Goal: Information Seeking & Learning: Learn about a topic

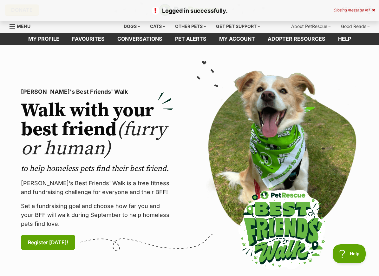
click at [376, 9] on div "Logged in successfully. Closing message in 1" at bounding box center [189, 10] width 379 height 21
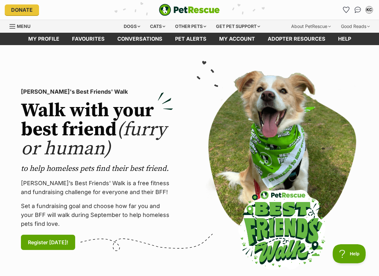
click at [371, 10] on div "KC" at bounding box center [369, 10] width 6 height 6
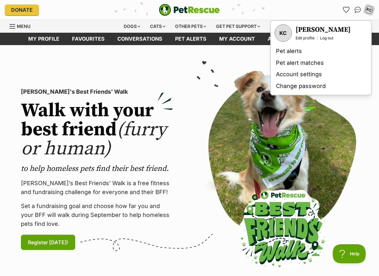
click at [359, 9] on img "Conversations" at bounding box center [358, 10] width 7 height 6
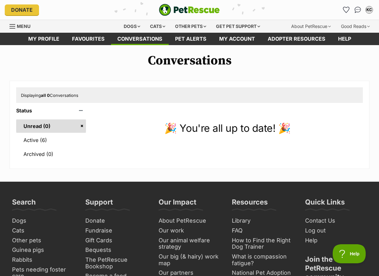
click at [65, 136] on link "Active (6)" at bounding box center [51, 139] width 70 height 13
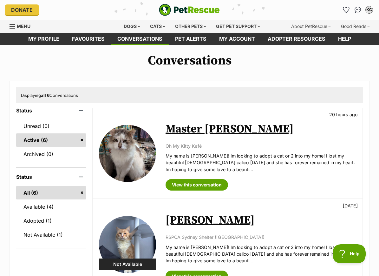
click at [213, 124] on link "Master [PERSON_NAME]" at bounding box center [230, 129] width 128 height 14
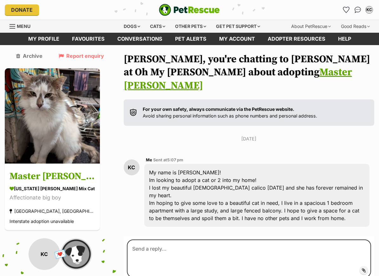
click at [51, 174] on h3 "Master [PERSON_NAME]" at bounding box center [53, 176] width 86 height 14
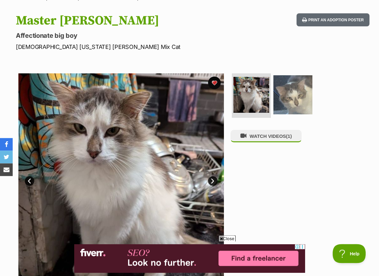
scroll to position [59, 0]
click at [291, 102] on img at bounding box center [292, 94] width 39 height 39
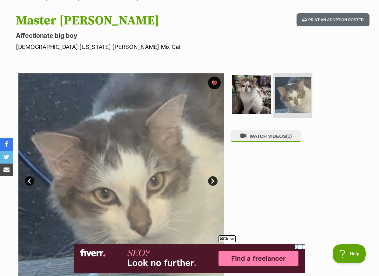
click at [279, 132] on button "WATCH VIDEOS (1)" at bounding box center [266, 136] width 71 height 12
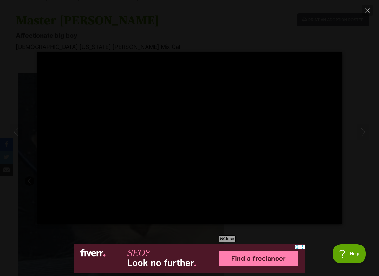
click at [348, 172] on div "Pause Play % buffered 00:00 -00:38 Unmute Mute Disable captions Enable captions…" at bounding box center [189, 137] width 379 height 171
type input "22.33"
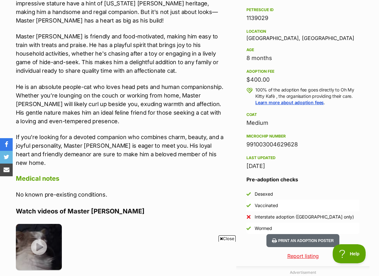
scroll to position [0, 0]
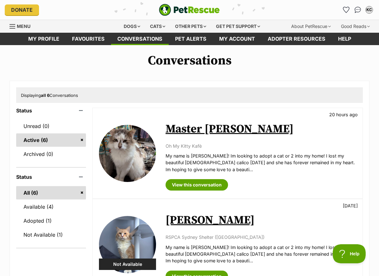
click at [162, 61] on h1 "Conversations" at bounding box center [189, 60] width 379 height 15
click at [192, 36] on link "Pet alerts" at bounding box center [191, 39] width 44 height 12
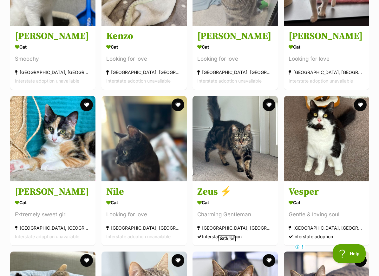
scroll to position [4074, 0]
click at [165, 172] on img at bounding box center [143, 138] width 85 height 85
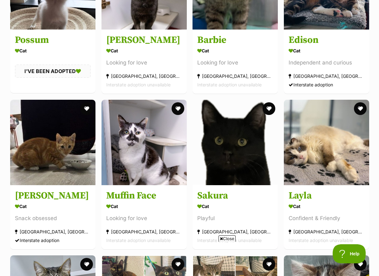
scroll to position [0, 0]
click at [352, 201] on h3 "Layla" at bounding box center [327, 195] width 76 height 12
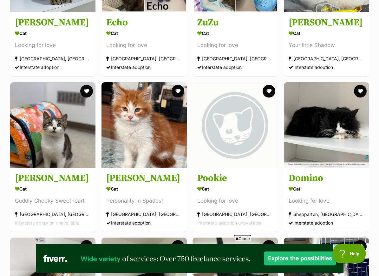
scroll to position [5175, 0]
click at [355, 167] on img at bounding box center [326, 124] width 85 height 85
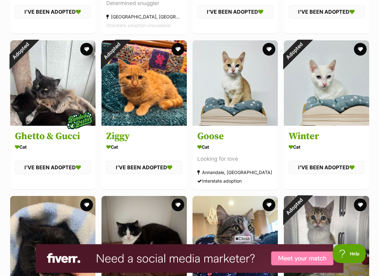
scroll to position [7876, 0]
click at [69, 121] on img at bounding box center [52, 82] width 85 height 85
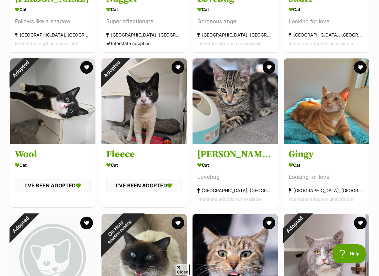
scroll to position [0, 0]
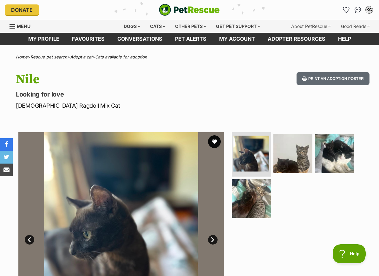
scroll to position [14, 0]
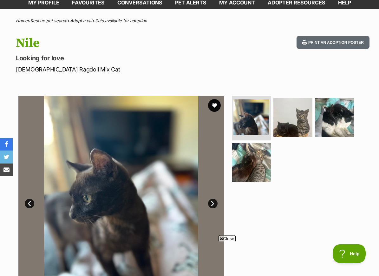
click at [260, 167] on img at bounding box center [251, 162] width 39 height 39
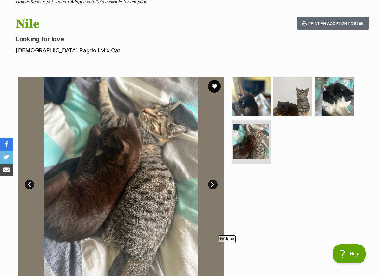
scroll to position [56, 0]
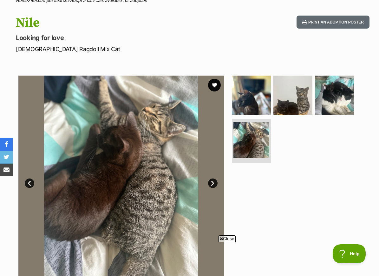
click at [292, 89] on img at bounding box center [292, 94] width 39 height 39
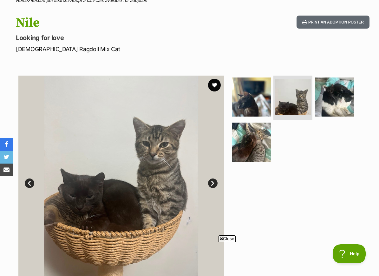
click at [335, 97] on img at bounding box center [334, 96] width 39 height 39
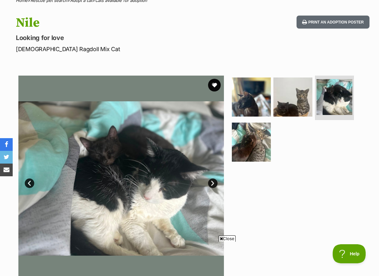
click at [250, 94] on img at bounding box center [251, 96] width 39 height 39
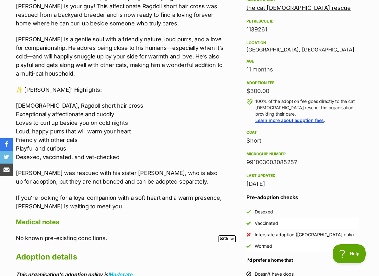
scroll to position [406, 0]
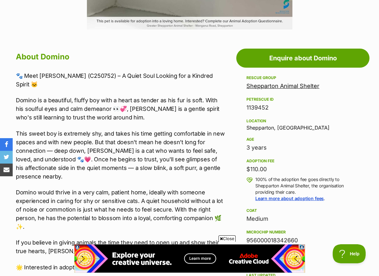
scroll to position [309, 0]
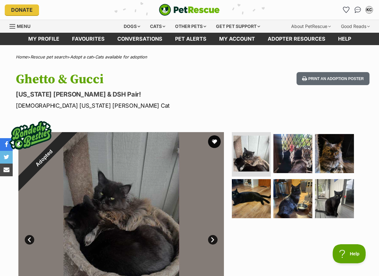
click at [258, 164] on img at bounding box center [251, 153] width 36 height 36
click at [334, 161] on img at bounding box center [334, 153] width 39 height 39
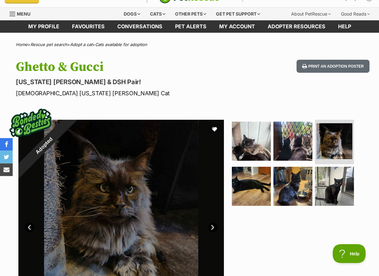
scroll to position [12, 0]
click at [290, 194] on img at bounding box center [292, 185] width 39 height 39
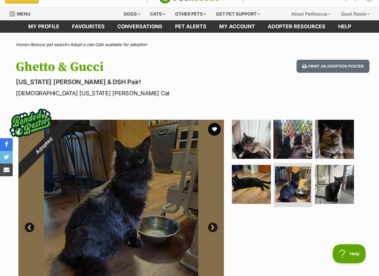
click at [340, 195] on img at bounding box center [334, 184] width 39 height 39
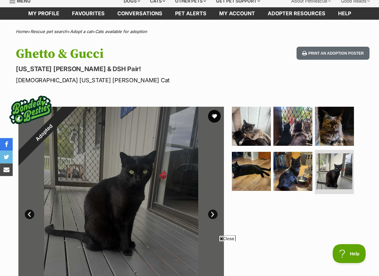
scroll to position [25, 0]
click at [256, 140] on img at bounding box center [251, 126] width 39 height 39
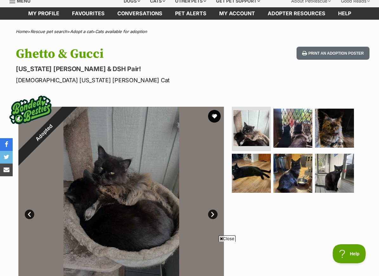
click at [286, 134] on img at bounding box center [292, 127] width 39 height 39
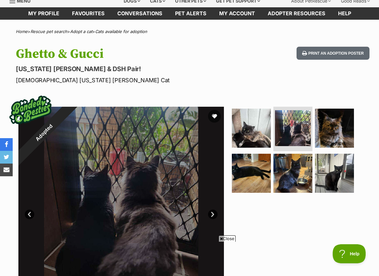
click at [336, 132] on img at bounding box center [334, 127] width 39 height 39
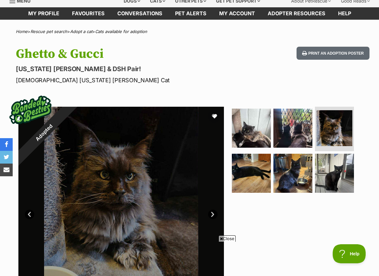
click at [304, 132] on img at bounding box center [292, 127] width 39 height 39
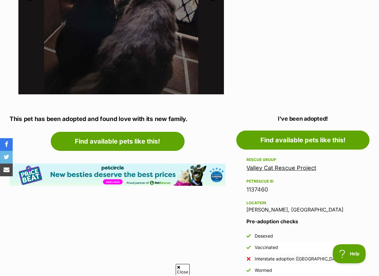
scroll to position [264, 0]
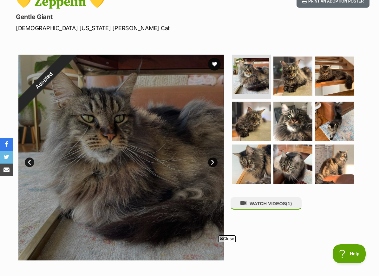
scroll to position [77, 0]
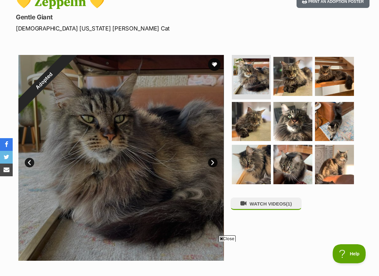
click at [305, 121] on img at bounding box center [292, 121] width 39 height 39
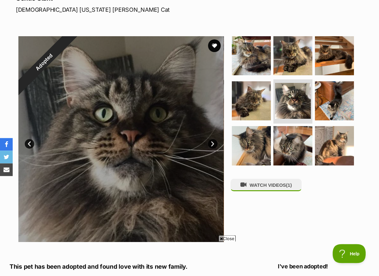
scroll to position [96, 0]
click at [338, 136] on img at bounding box center [334, 145] width 39 height 39
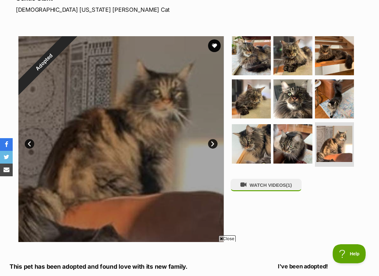
scroll to position [0, 0]
click at [339, 94] on img at bounding box center [334, 98] width 39 height 39
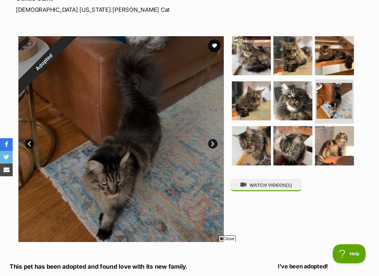
click at [335, 57] on img at bounding box center [334, 55] width 39 height 39
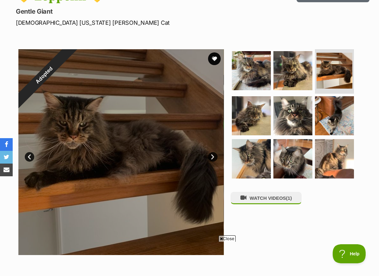
scroll to position [81, 0]
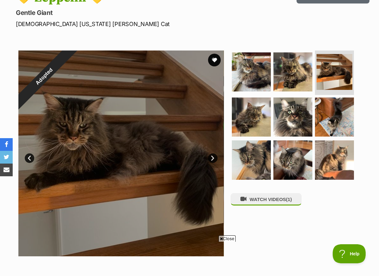
click at [303, 82] on img at bounding box center [292, 71] width 39 height 39
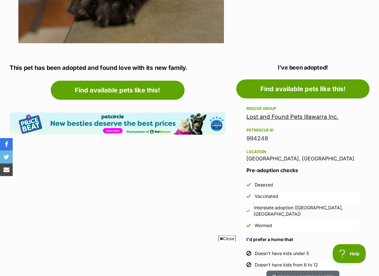
scroll to position [294, 0]
click at [329, 115] on link "Lost and Found Pets Illawarra Inc." at bounding box center [292, 116] width 92 height 7
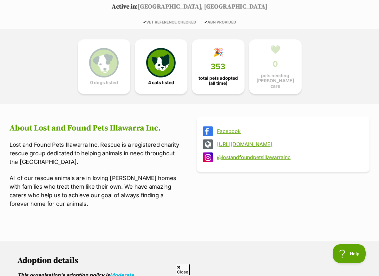
scroll to position [143, 0]
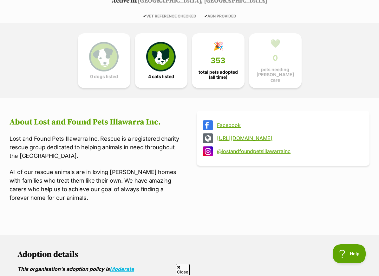
click at [163, 62] on img at bounding box center [160, 56] width 29 height 29
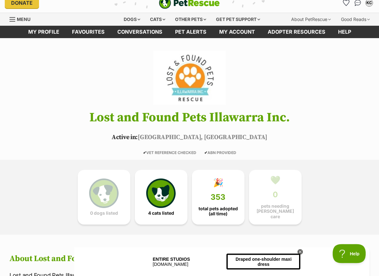
scroll to position [0, 0]
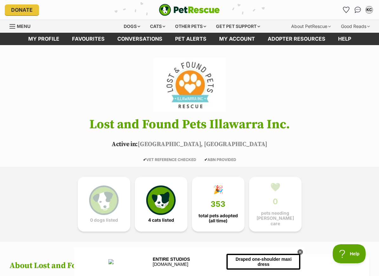
click at [11, 27] on div "Menu" at bounding box center [13, 26] width 6 height 5
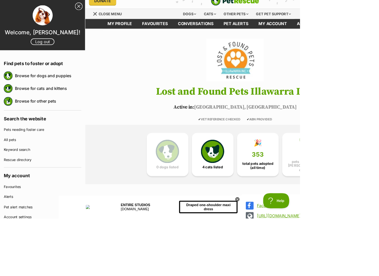
scroll to position [10, 0]
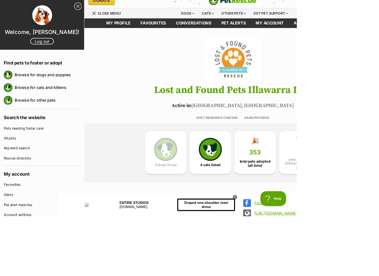
click at [68, 192] on link "Keyword search" at bounding box center [54, 189] width 98 height 13
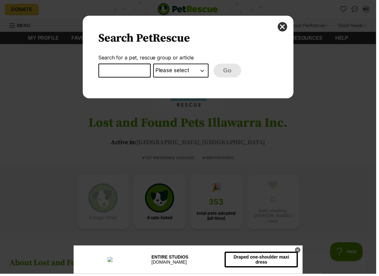
scroll to position [0, 0]
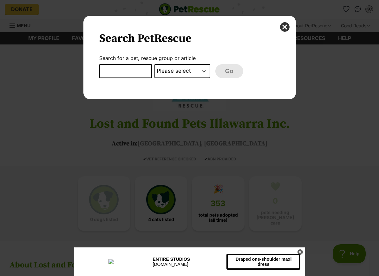
click at [170, 71] on select "Please select PetRescue ID Pet name Group Article" at bounding box center [182, 71] width 56 height 14
select select "group"
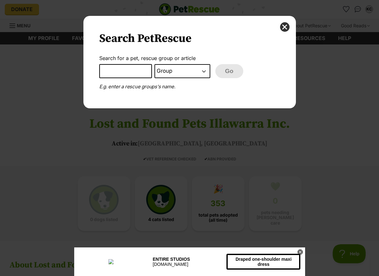
click at [185, 68] on select "Please select PetRescue ID Pet name Group Article" at bounding box center [182, 71] width 56 height 14
select select "Dialog Window - Close (Press escape to close)"
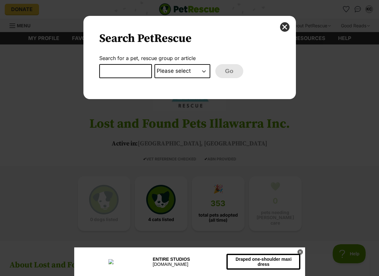
click at [288, 29] on button "close" at bounding box center [285, 27] width 10 height 10
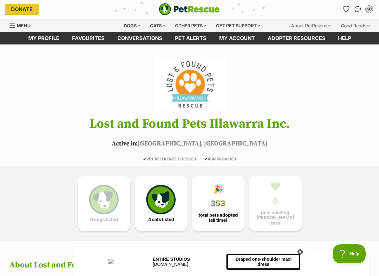
click at [13, 25] on div "Menu" at bounding box center [13, 25] width 6 height 5
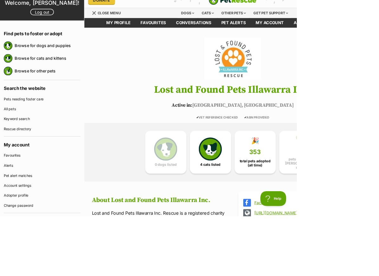
scroll to position [33, 0]
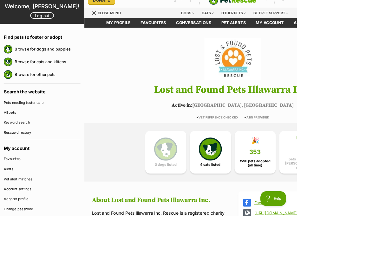
click at [47, 154] on link "Keyword search" at bounding box center [54, 156] width 98 height 13
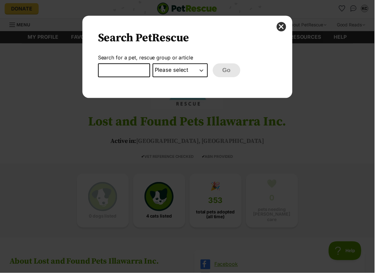
scroll to position [0, 0]
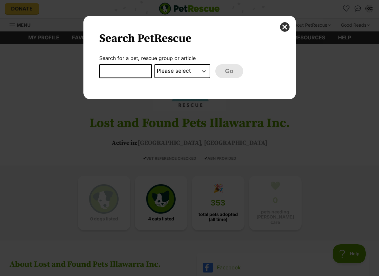
click at [145, 72] on input "Dialog Window - Close (Press escape to close)" at bounding box center [125, 71] width 53 height 14
type input "[US_STATE]"
click at [194, 71] on select "Please select PetRescue ID Pet name Group Article" at bounding box center [182, 71] width 56 height 14
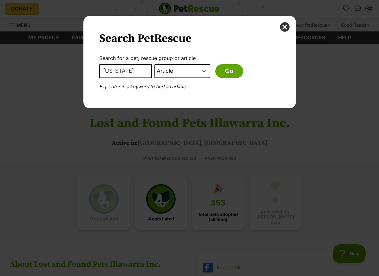
click at [232, 68] on button "Go" at bounding box center [229, 71] width 28 height 14
click at [176, 67] on select "Please select PetRescue ID Pet name Group Article" at bounding box center [182, 71] width 56 height 14
click at [227, 68] on button "Go" at bounding box center [229, 71] width 28 height 14
click at [199, 72] on select "Please select PetRescue ID Pet name Group Article" at bounding box center [182, 71] width 56 height 14
click at [231, 72] on button "Go" at bounding box center [229, 71] width 28 height 14
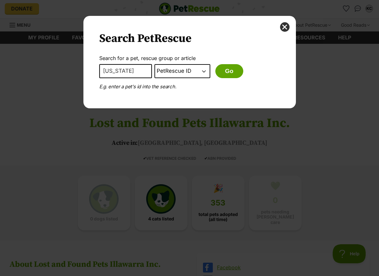
click at [198, 71] on select "Please select PetRescue ID Pet name Group Article" at bounding box center [182, 71] width 56 height 14
select select "pet_name"
click at [233, 67] on button "Go" at bounding box center [229, 71] width 28 height 14
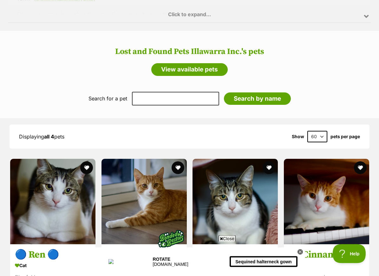
scroll to position [486, 0]
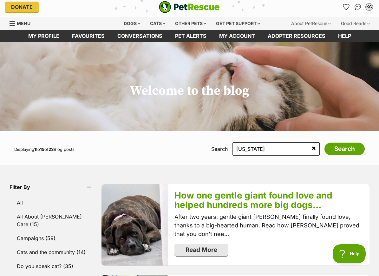
scroll to position [2, 0]
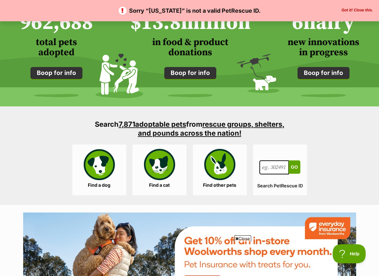
scroll to position [492, 0]
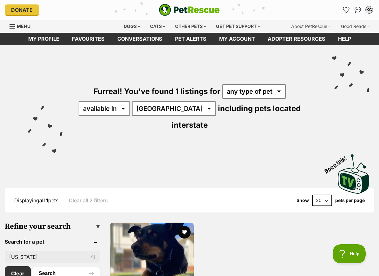
click at [157, 29] on div "Cats" at bounding box center [158, 26] width 24 height 13
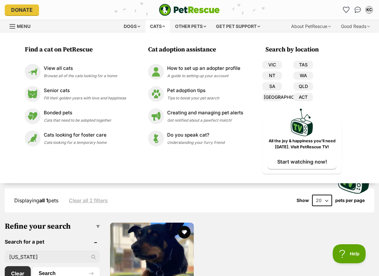
click at [109, 74] on span "Browse all of the cats looking for a home" at bounding box center [80, 75] width 73 height 5
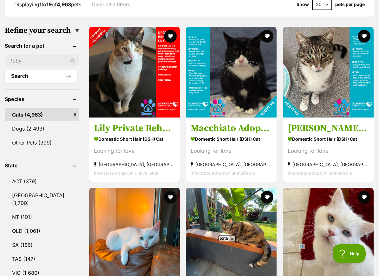
scroll to position [196, 0]
click at [45, 191] on link "[GEOGRAPHIC_DATA] (1,700)" at bounding box center [42, 198] width 74 height 21
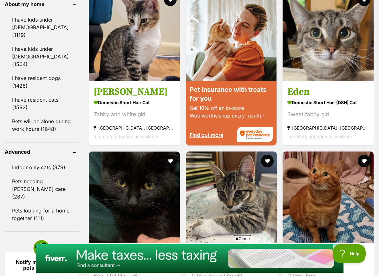
scroll to position [777, 0]
